Goal: Information Seeking & Learning: Learn about a topic

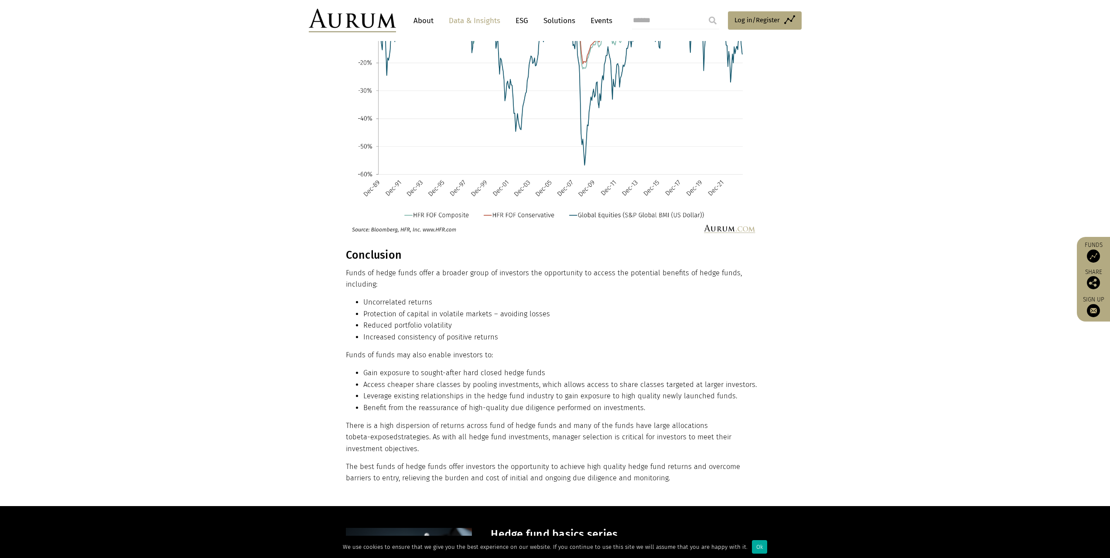
scroll to position [4144, 0]
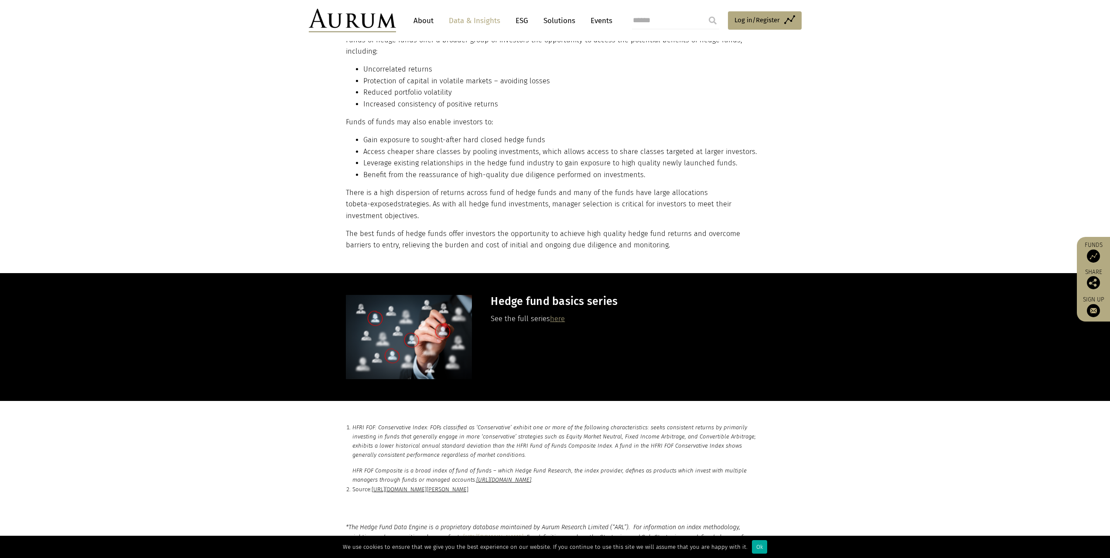
click at [563, 314] on link "here" at bounding box center [557, 318] width 15 height 8
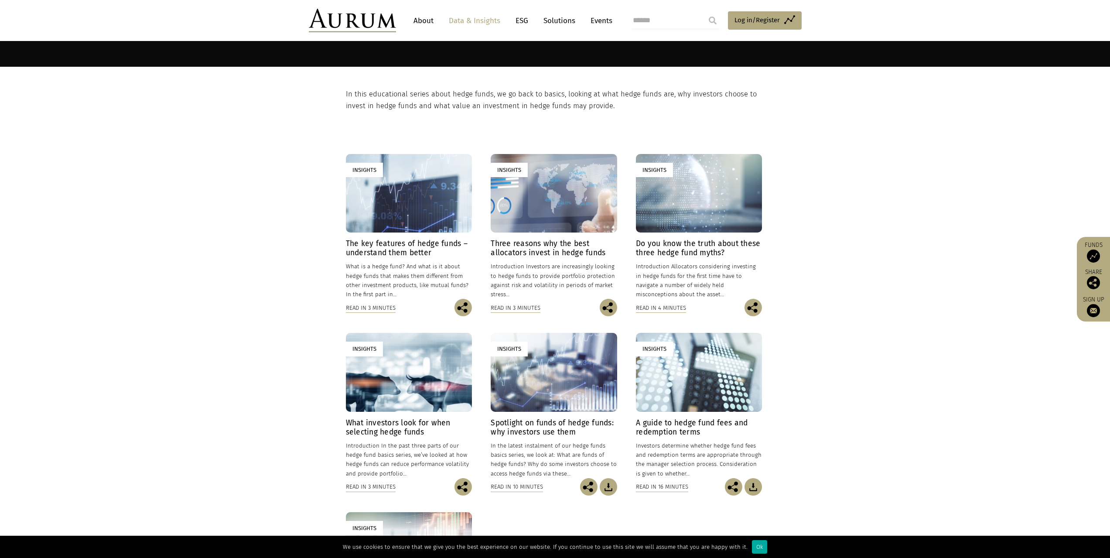
scroll to position [232, 0]
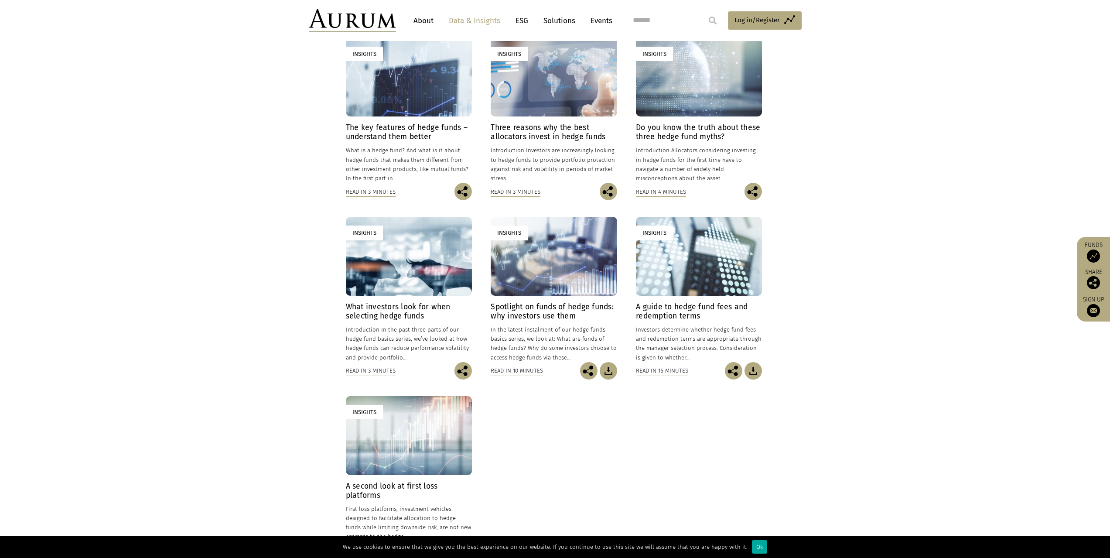
click at [685, 308] on h4 "A guide to hedge fund fees and redemption terms" at bounding box center [699, 311] width 126 height 18
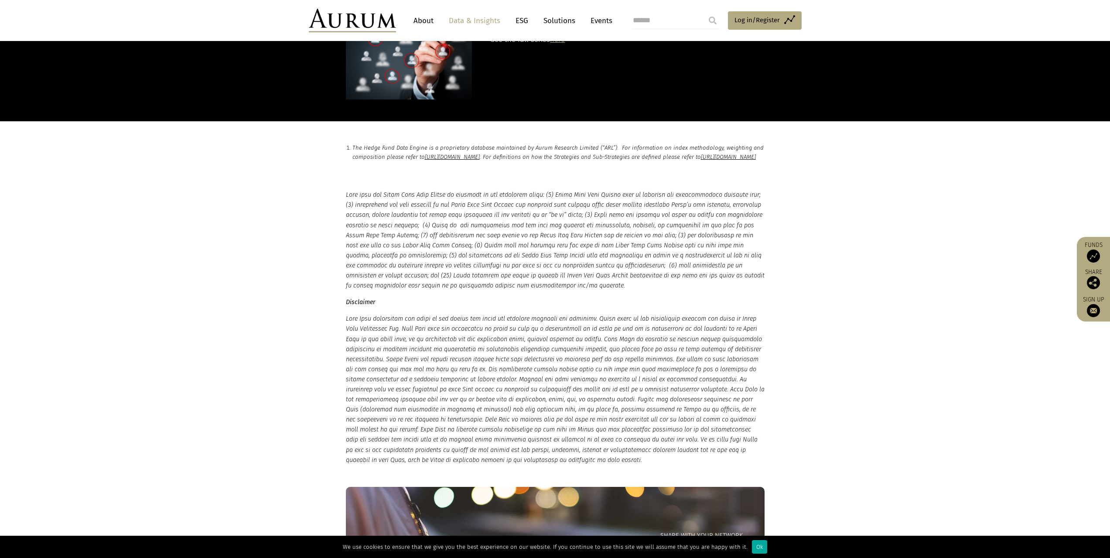
scroll to position [6281, 0]
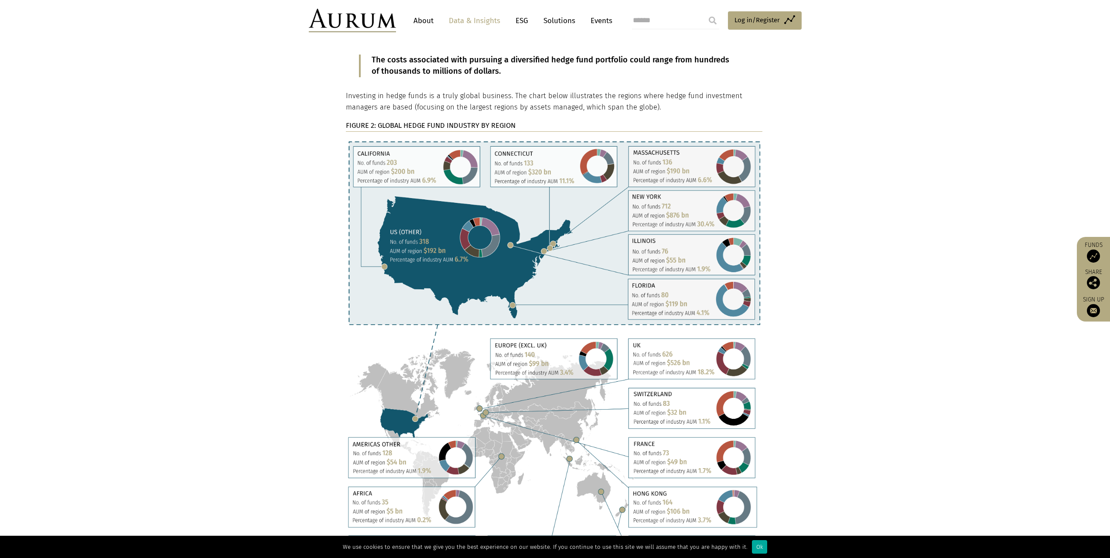
scroll to position [2047, 0]
